Goal: Navigation & Orientation: Find specific page/section

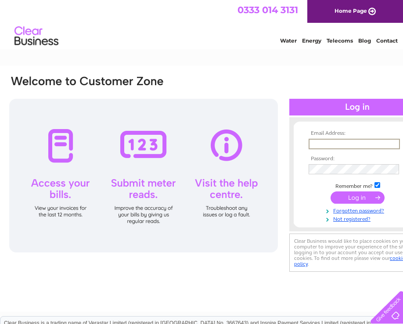
type input "hayes.namastegurkha@gmail.com"
click at [357, 196] on input "submit" at bounding box center [357, 197] width 54 height 12
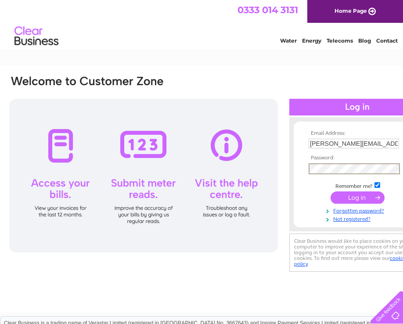
click at [345, 194] on input "submit" at bounding box center [357, 197] width 54 height 12
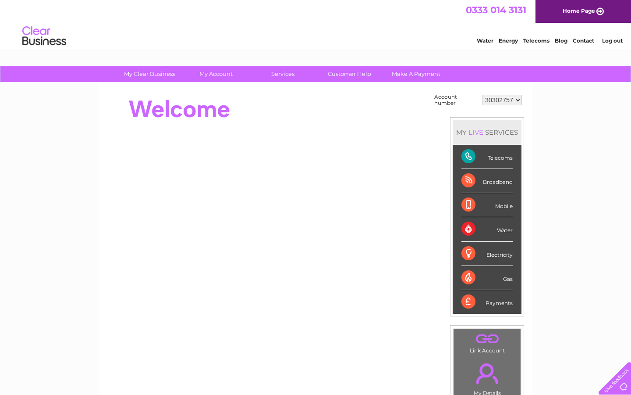
click at [617, 386] on div at bounding box center [613, 376] width 36 height 36
click at [335, 74] on link "Customer Help" at bounding box center [350, 74] width 72 height 16
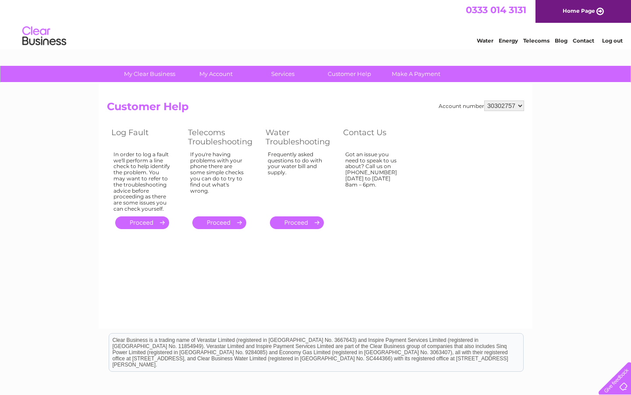
click at [577, 10] on link "Home Page" at bounding box center [584, 11] width 96 height 23
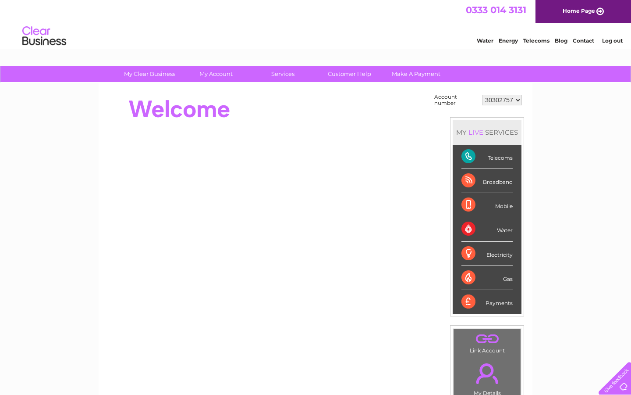
click at [620, 383] on div at bounding box center [613, 376] width 36 height 36
click at [357, 78] on link "Customer Help" at bounding box center [350, 74] width 72 height 16
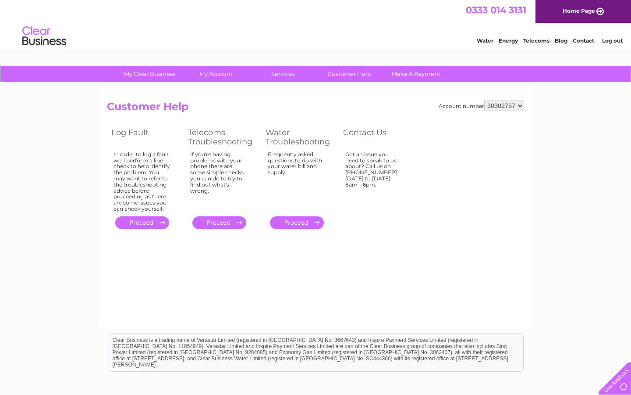
click at [476, 51] on html "0333 014 3131 Home Page Water Energy Telecoms Blog Contact Log out" at bounding box center [315, 25] width 631 height 51
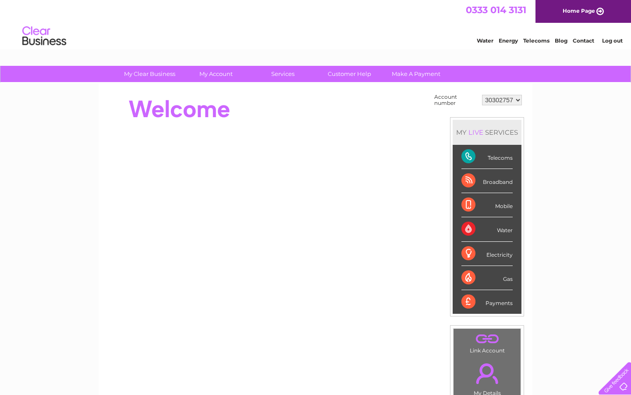
click at [613, 43] on link "Log out" at bounding box center [613, 40] width 21 height 7
